Goal: Task Accomplishment & Management: Manage account settings

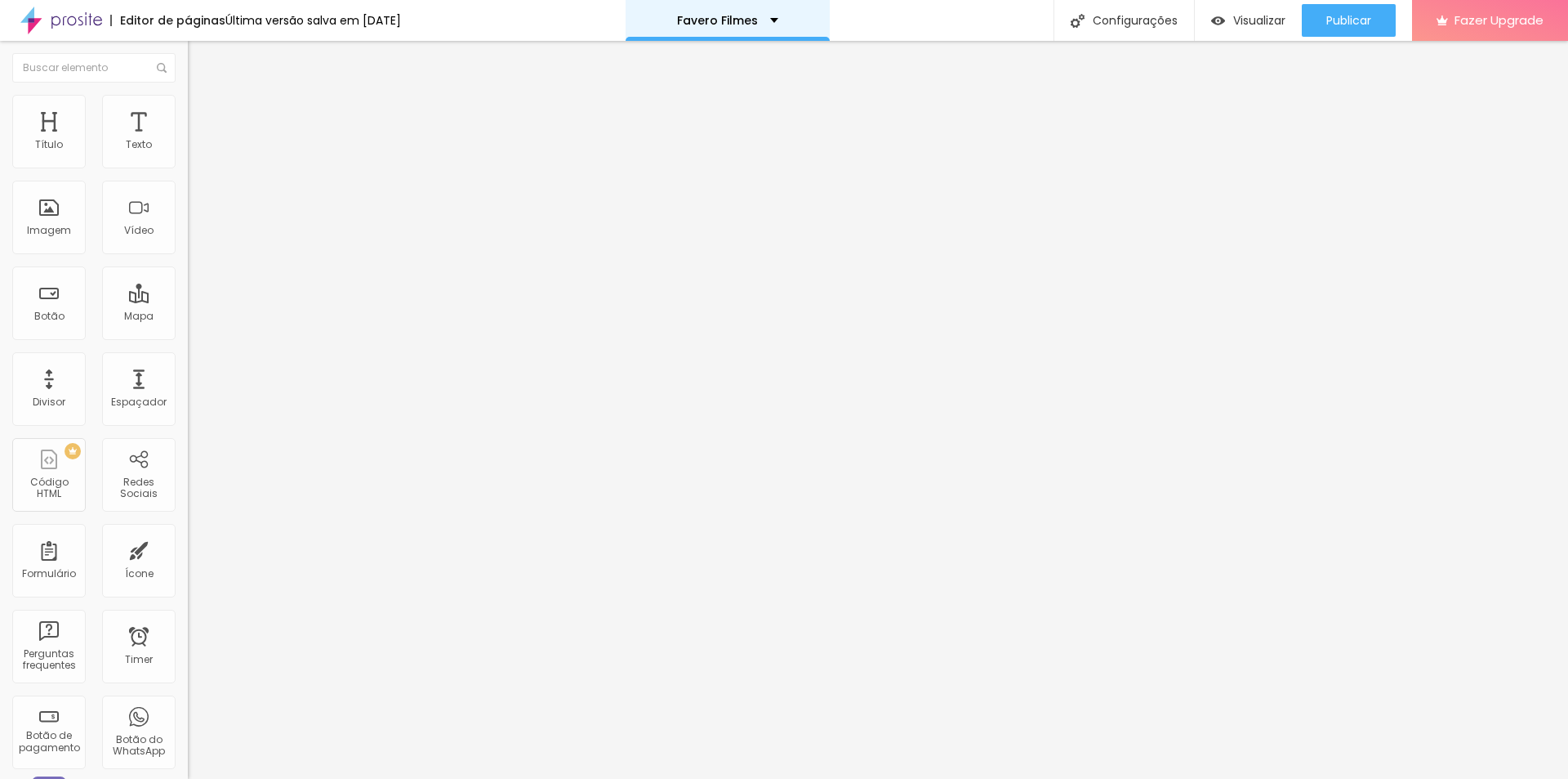
click at [779, 17] on div "Favero Filmes" at bounding box center [727, 20] width 102 height 11
click at [710, 59] on link "Favero Filmes" at bounding box center [668, 49] width 82 height 17
click at [310, 19] on div "Última versão salva em [DATE]" at bounding box center [313, 20] width 176 height 11
